Goal: Find specific page/section: Find specific page/section

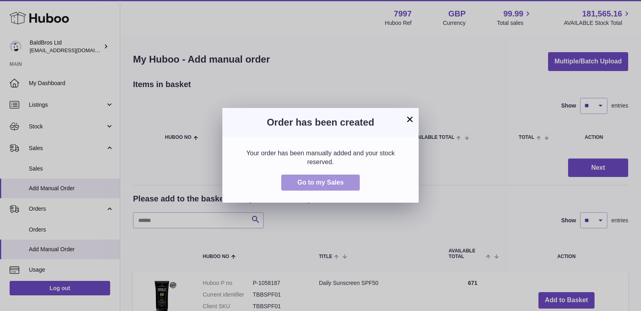
click at [332, 180] on span "Go to my Sales" at bounding box center [320, 182] width 46 height 7
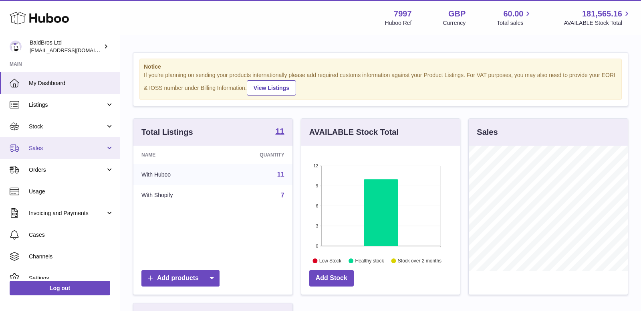
click at [56, 141] on link "Sales" at bounding box center [60, 148] width 120 height 22
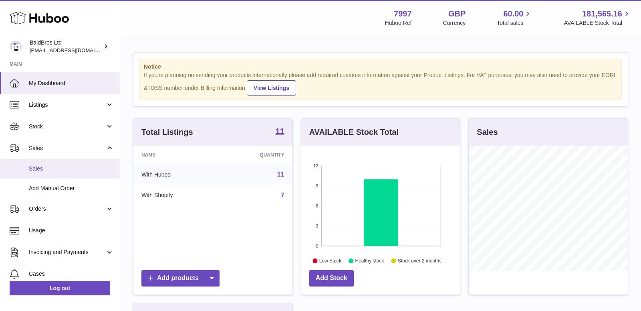
click at [51, 164] on link "Sales" at bounding box center [60, 169] width 120 height 20
